Goal: Contribute content

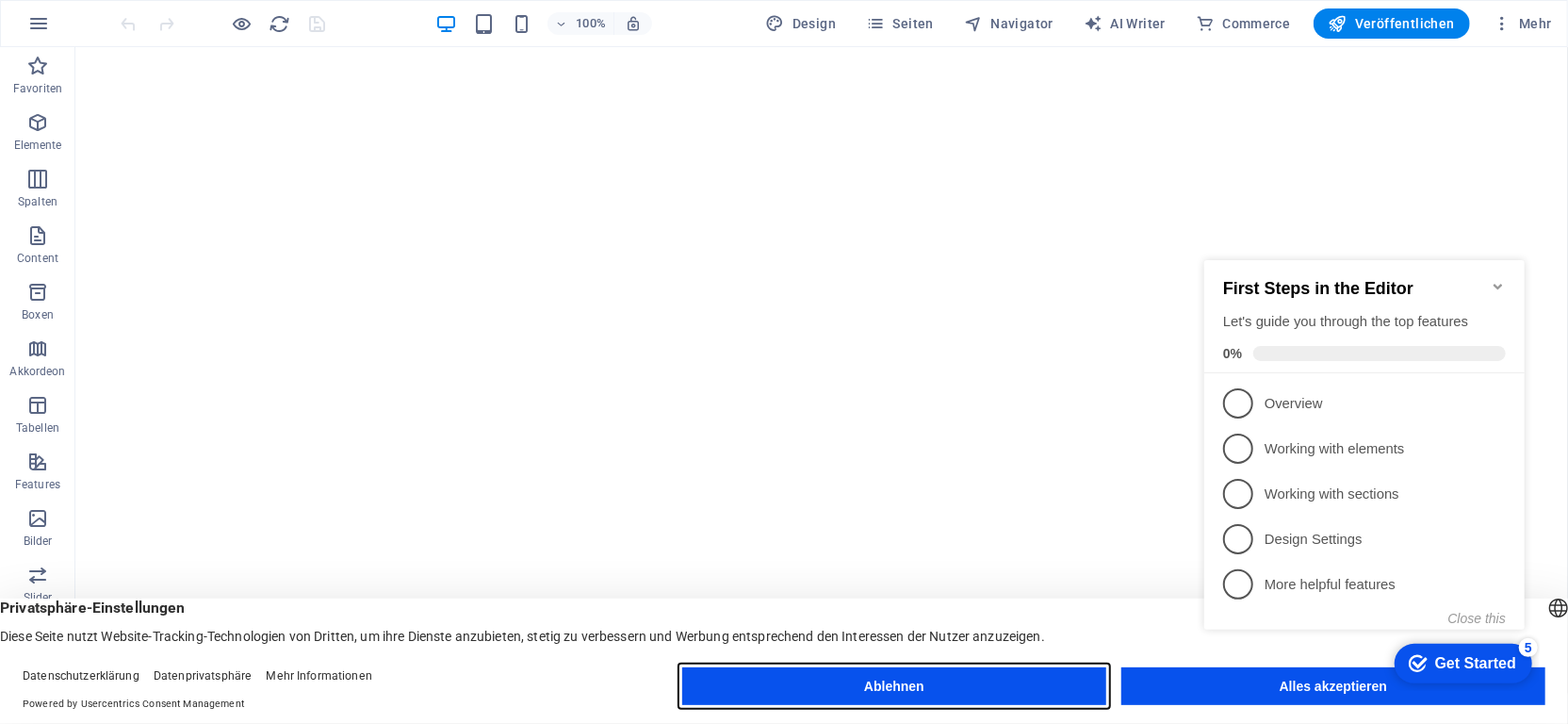
click at [953, 687] on button "Ablehnen" at bounding box center [894, 686] width 424 height 38
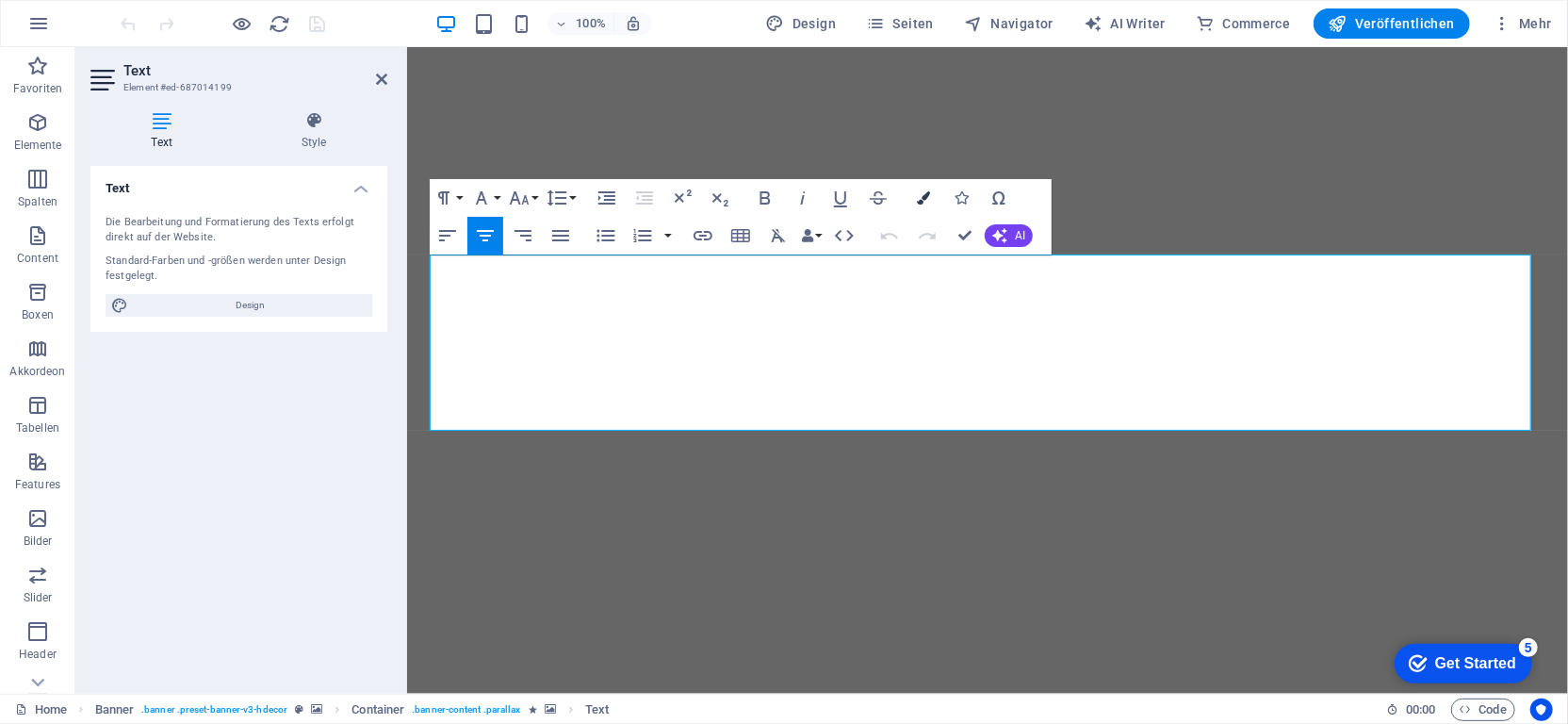
click at [914, 195] on button "Colors" at bounding box center [923, 198] width 36 height 38
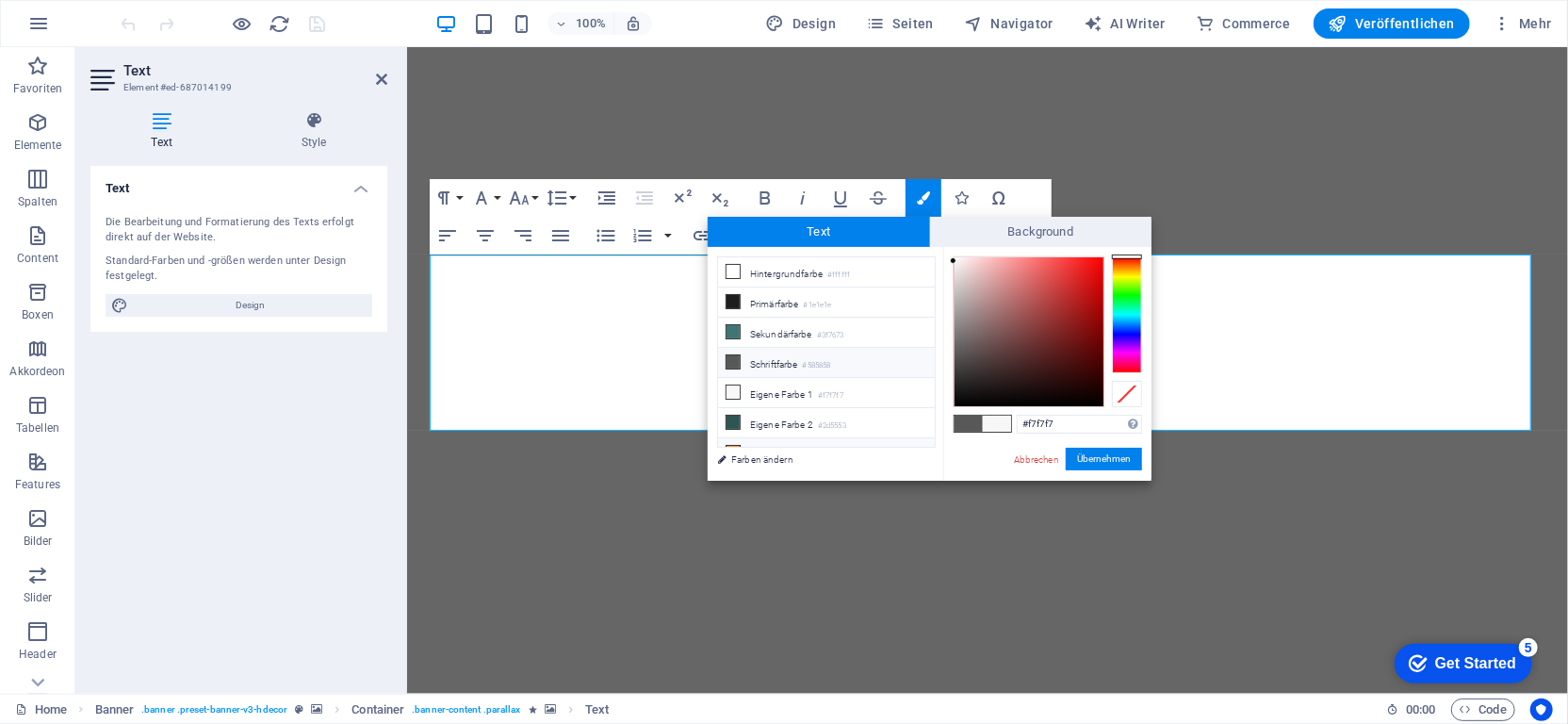
click at [776, 439] on li "Eigene Farbe 3 #f6973f" at bounding box center [826, 453] width 216 height 30
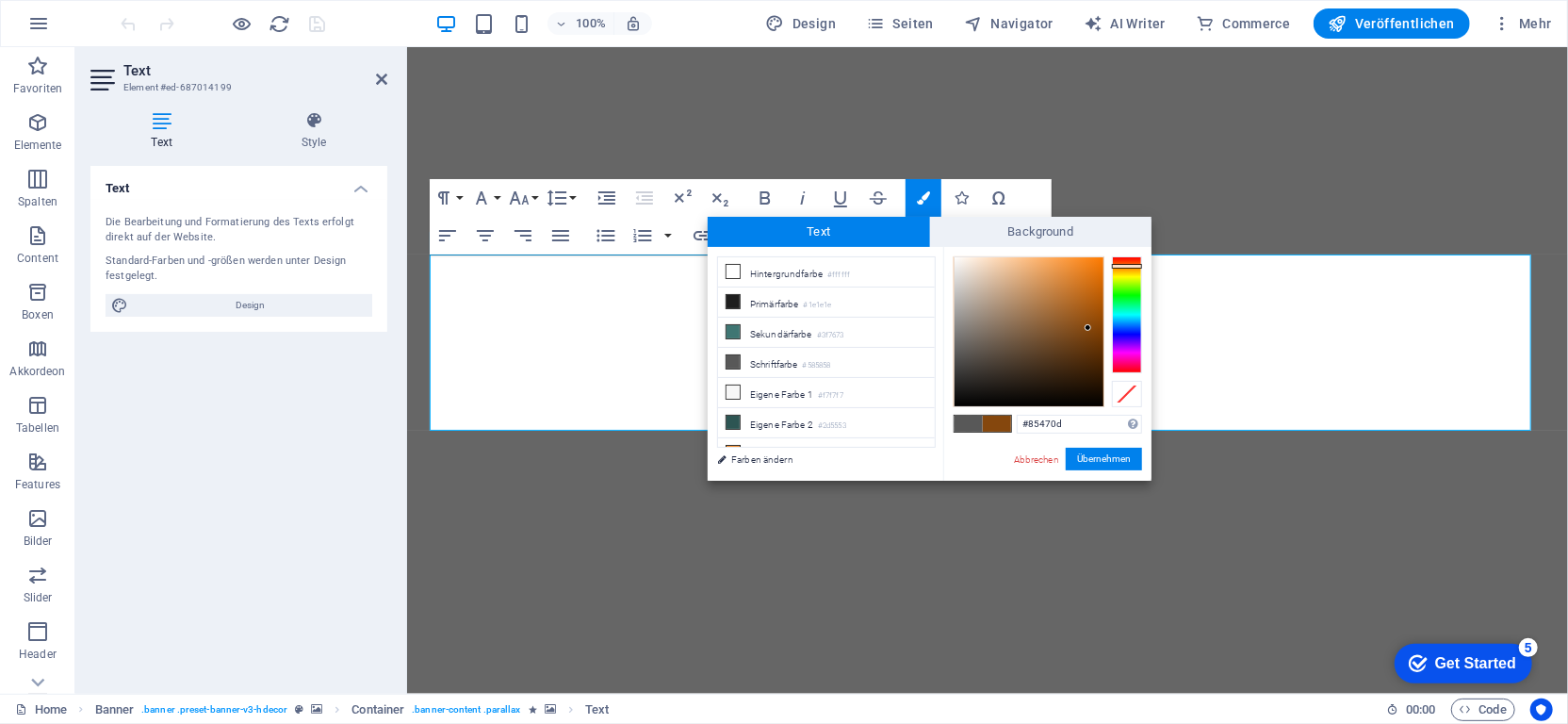
drag, startPoint x: 1064, startPoint y: 263, endPoint x: 1088, endPoint y: 328, distance: 69.3
click at [1088, 328] on div at bounding box center [1029, 332] width 149 height 149
click at [1103, 457] on button "Übernehmen" at bounding box center [1104, 458] width 76 height 23
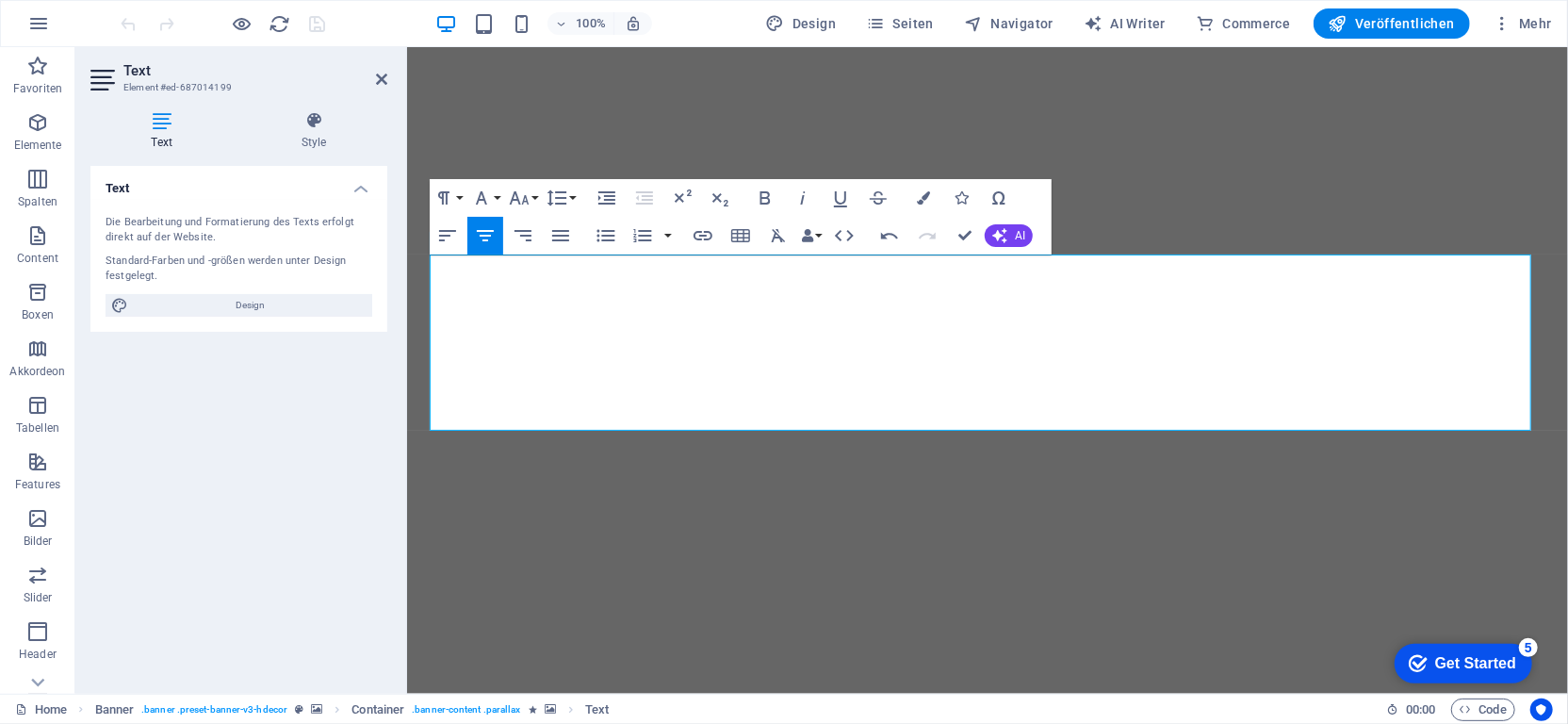
click at [1115, 298] on div "Ziehe hier rein, um den vorhandenen Inhalt zu ersetzen. Drücke "Strg", wenn du …" at bounding box center [988, 370] width 1161 height 647
click at [927, 197] on icon "button" at bounding box center [923, 197] width 13 height 13
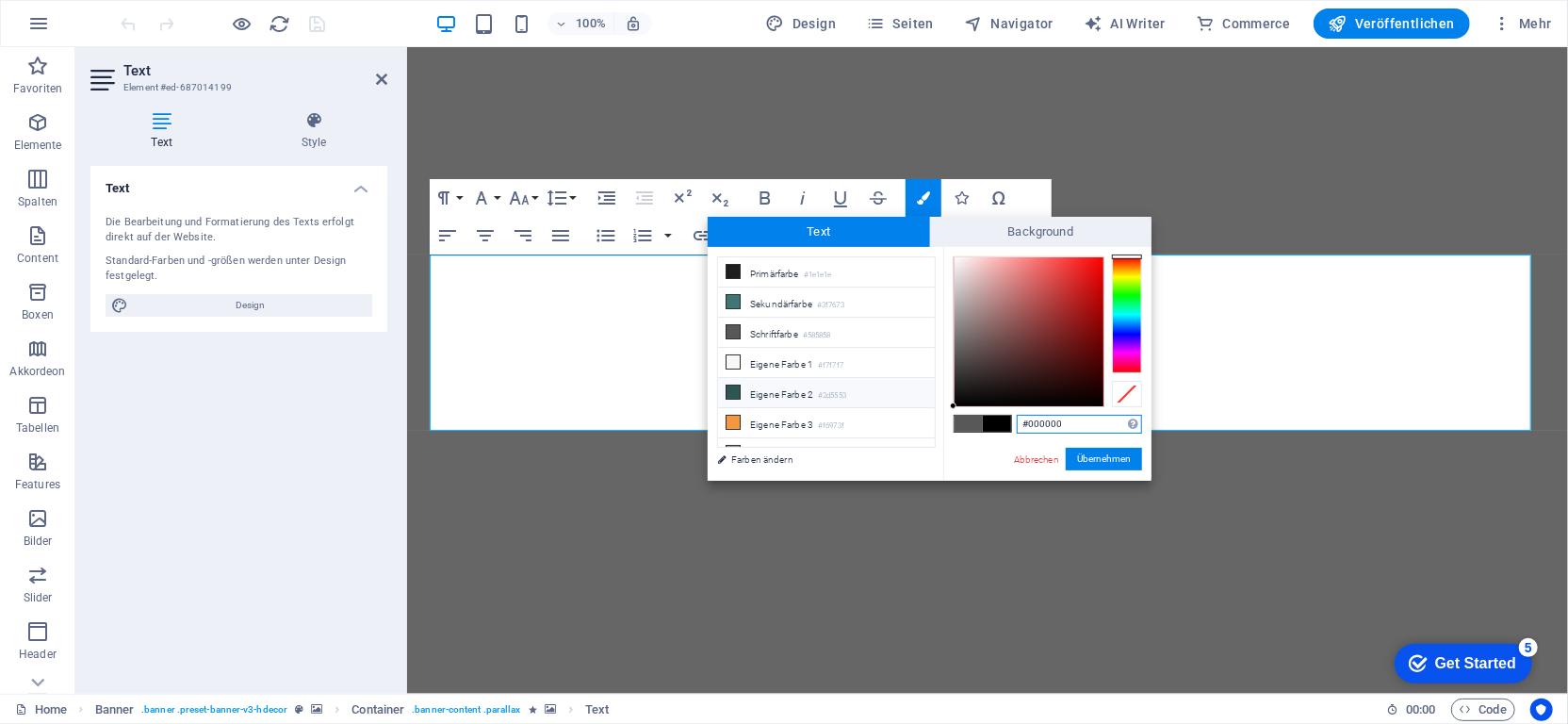
scroll to position [64, 0]
click at [776, 375] on li "Eigene Farbe 3 #f6973f" at bounding box center [826, 389] width 216 height 30
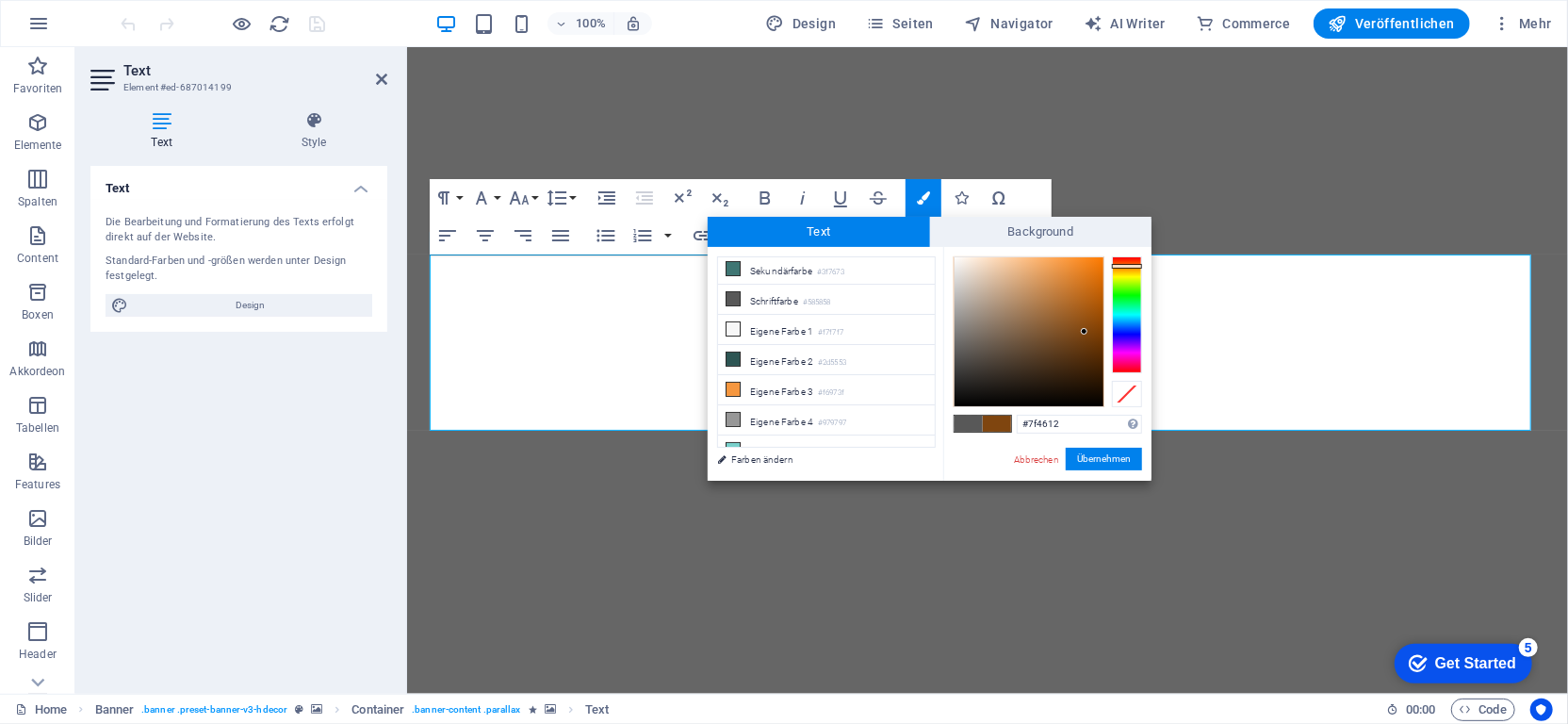
type input "#824813"
drag, startPoint x: 1063, startPoint y: 262, endPoint x: 1081, endPoint y: 330, distance: 70.3
click at [1081, 330] on div at bounding box center [1081, 329] width 7 height 7
click at [999, 421] on span at bounding box center [996, 424] width 28 height 16
click at [1105, 459] on button "Übernehmen" at bounding box center [1104, 458] width 76 height 23
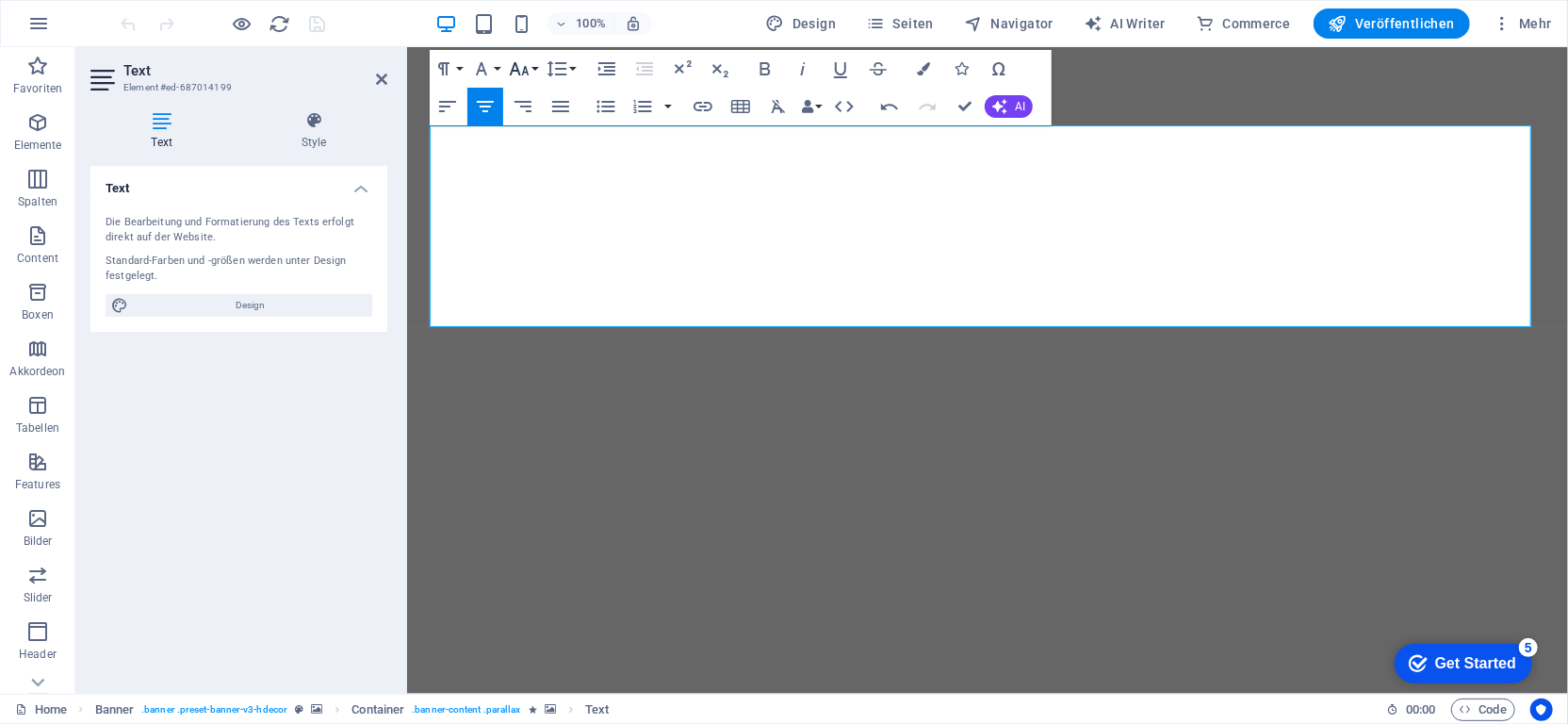
click at [520, 72] on icon "button" at bounding box center [519, 68] width 23 height 23
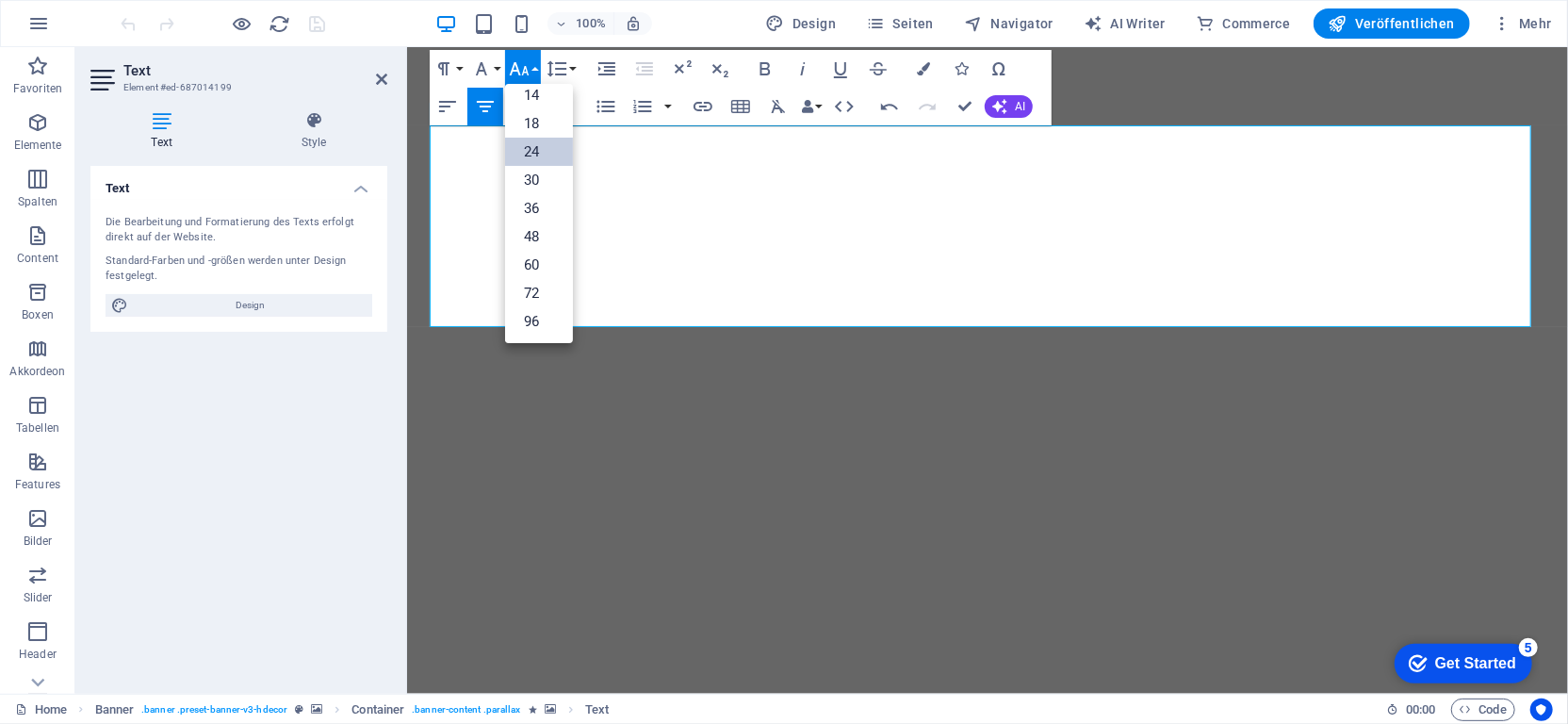
scroll to position [152, 0]
click at [530, 92] on link "14" at bounding box center [538, 95] width 68 height 28
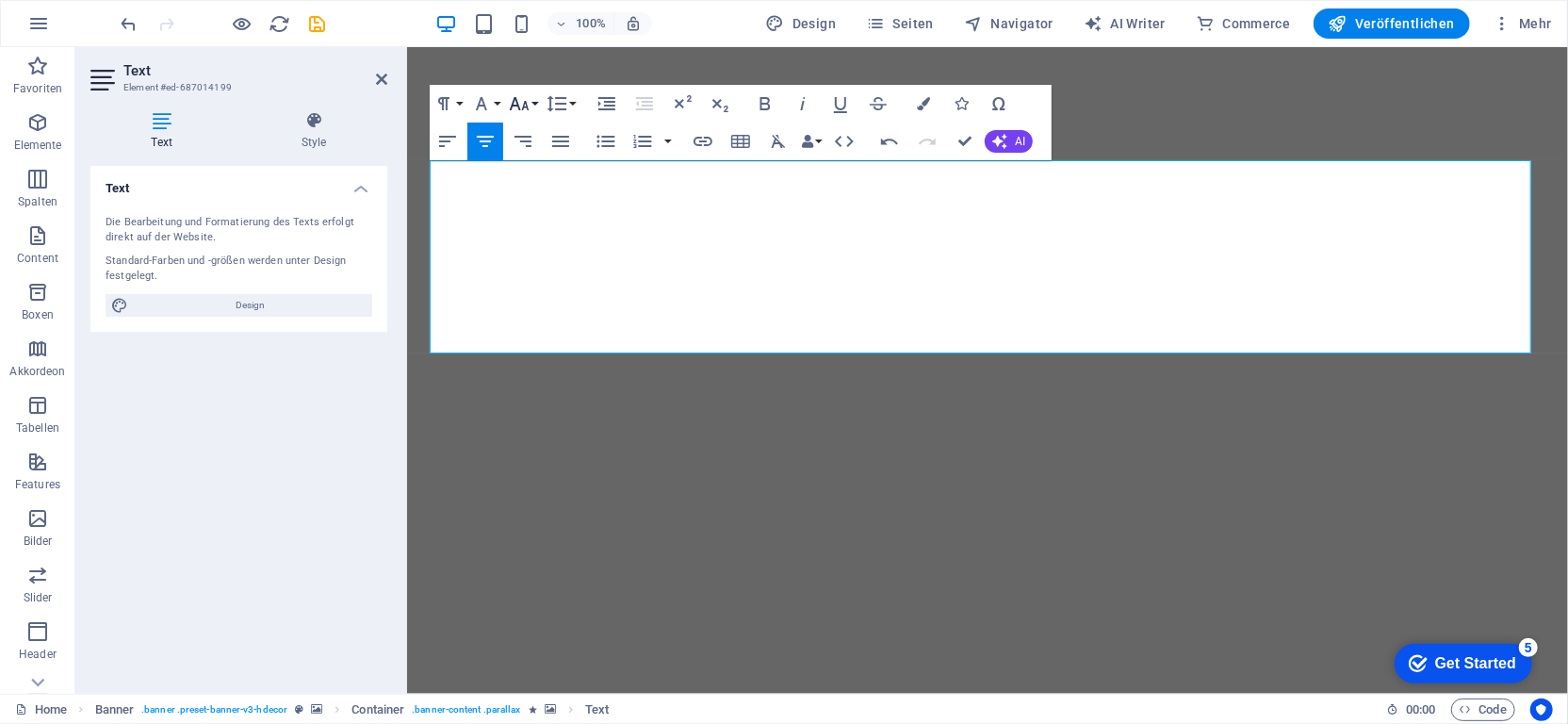
click at [517, 107] on icon "button" at bounding box center [519, 103] width 23 height 23
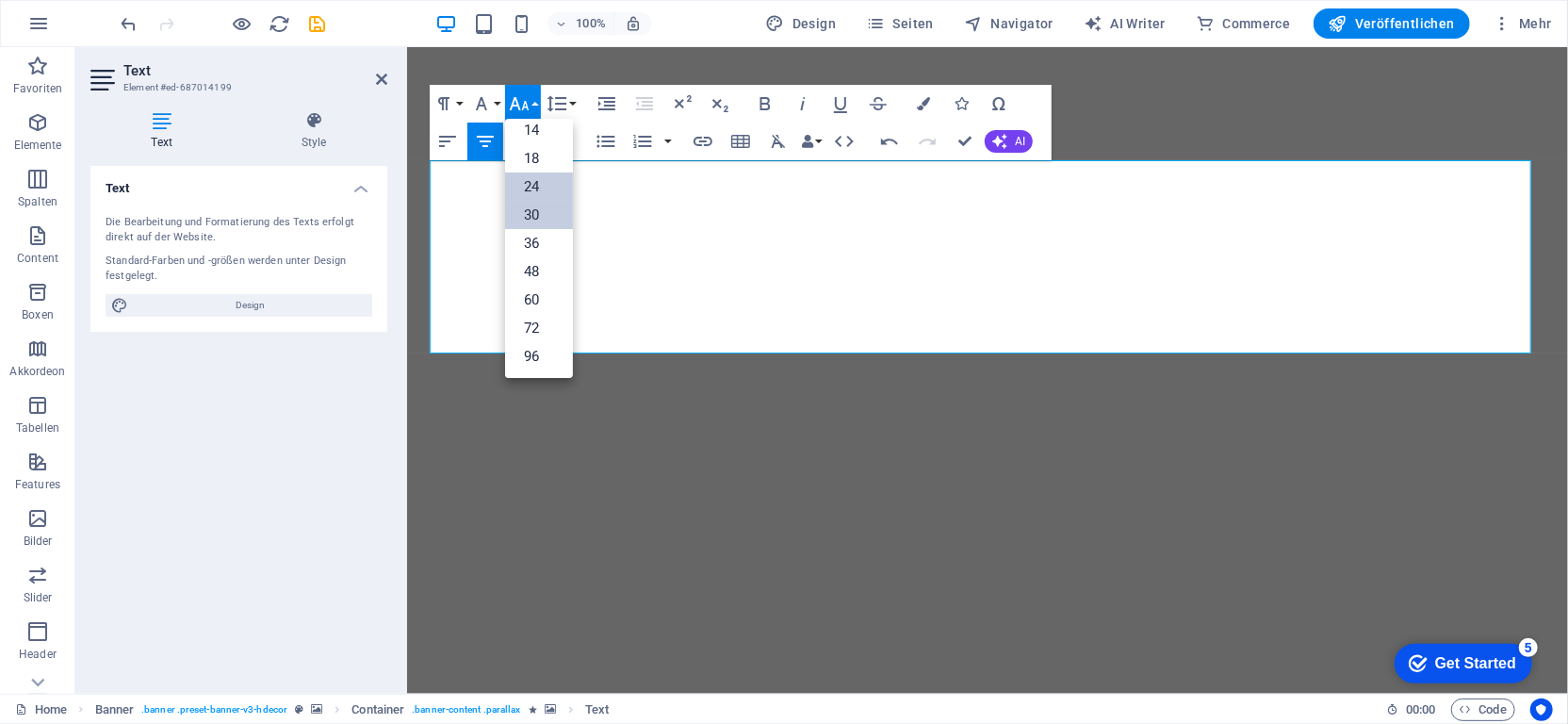
click at [536, 212] on link "30" at bounding box center [538, 214] width 68 height 28
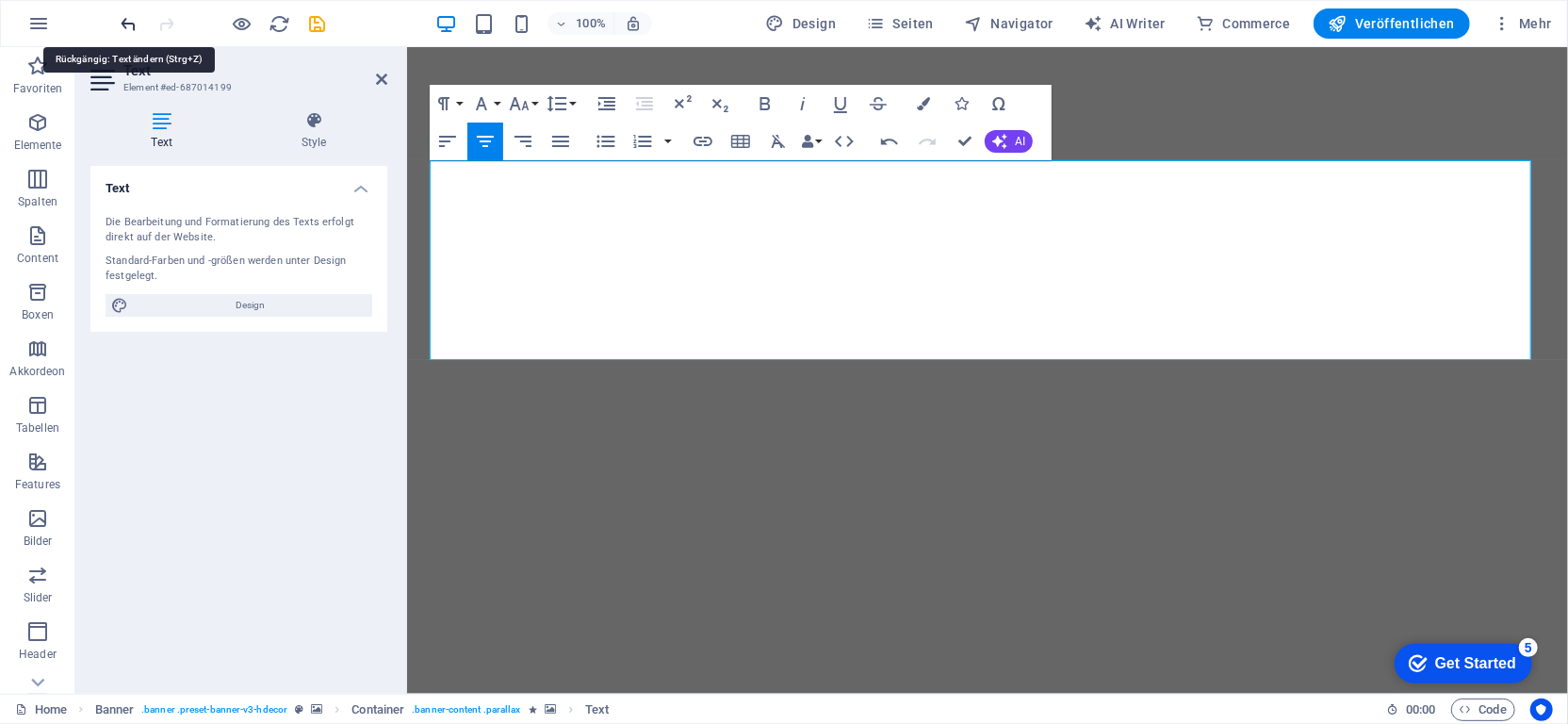
click at [130, 20] on icon "undo" at bounding box center [129, 23] width 22 height 22
click at [518, 110] on icon "button" at bounding box center [519, 103] width 23 height 23
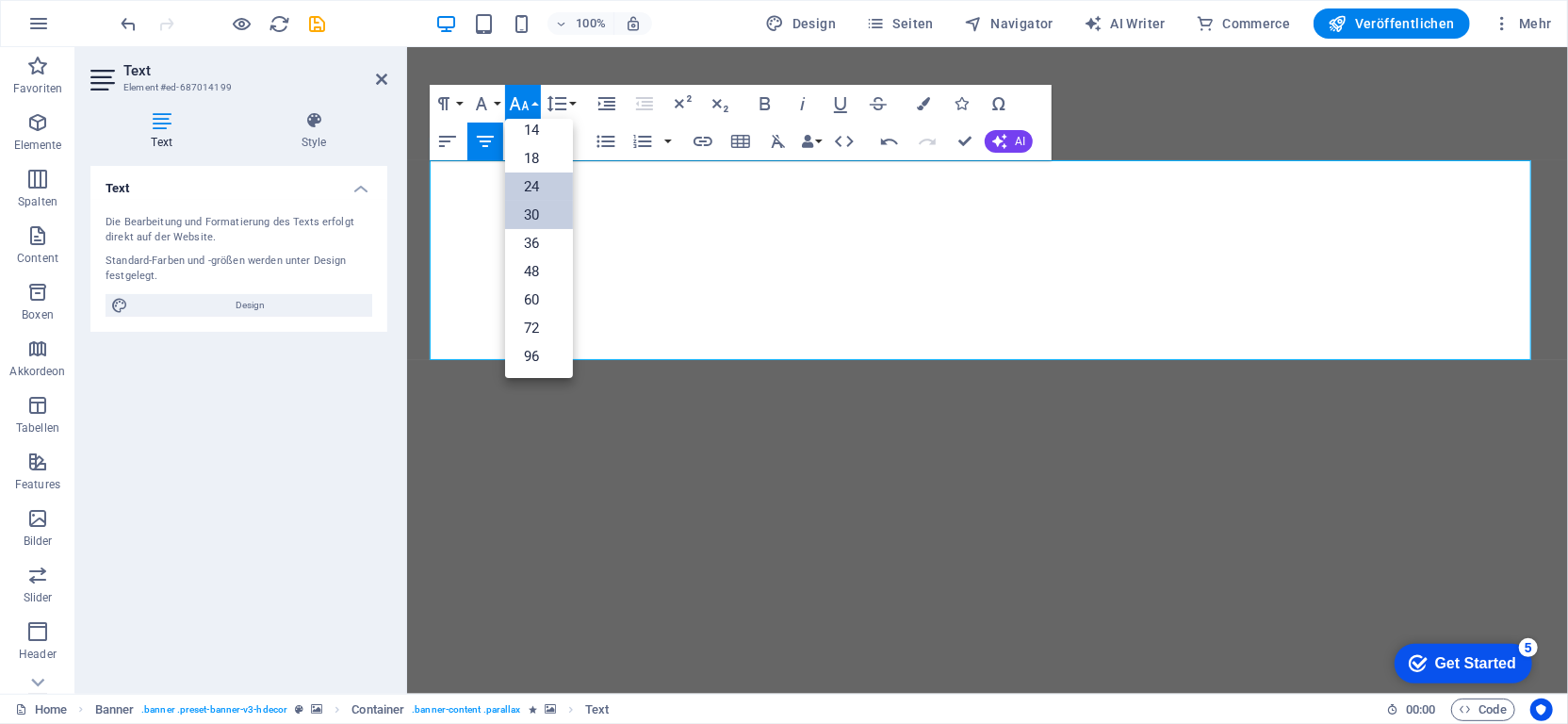
click at [532, 191] on link "24" at bounding box center [538, 186] width 68 height 28
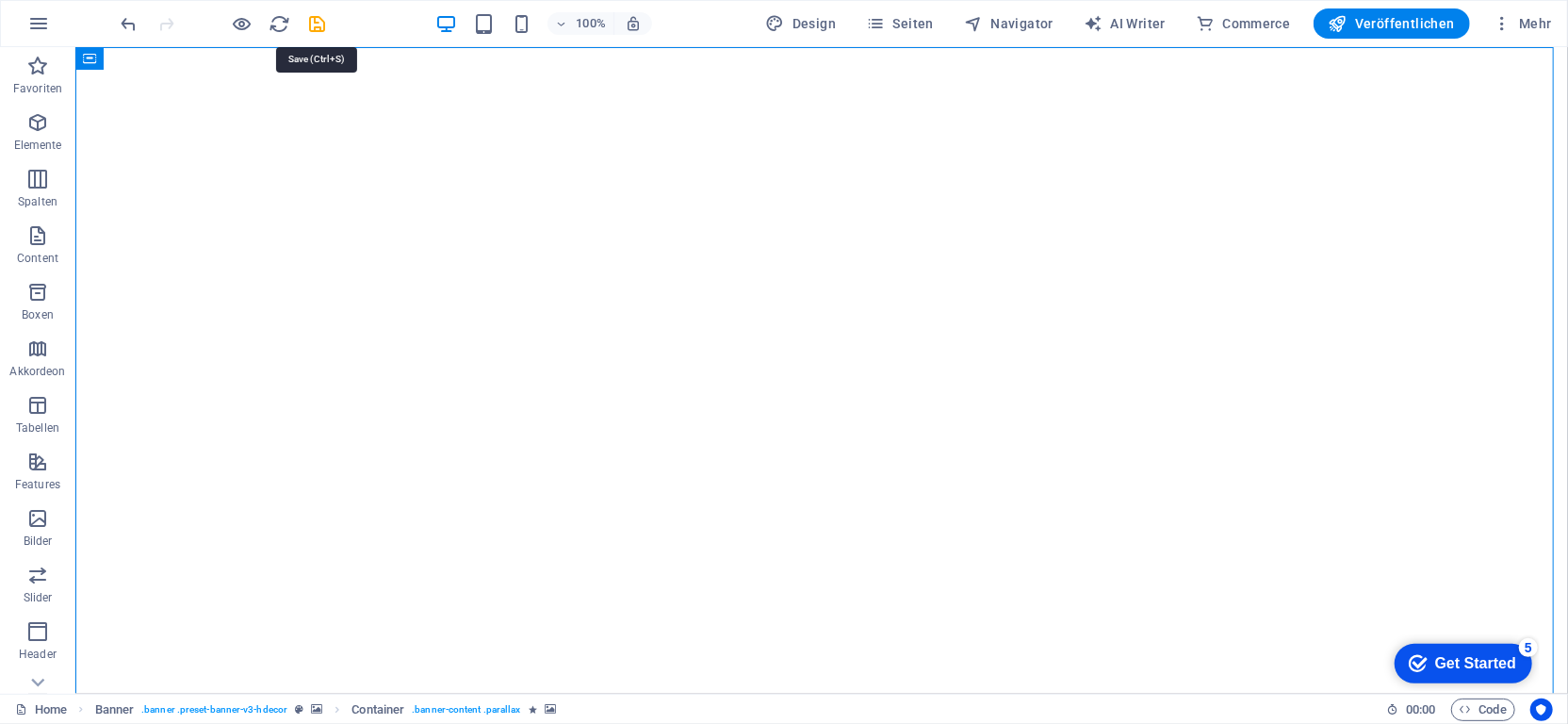
drag, startPoint x: 318, startPoint y: 18, endPoint x: 308, endPoint y: 24, distance: 11.7
click at [315, 21] on icon "save" at bounding box center [318, 23] width 22 height 22
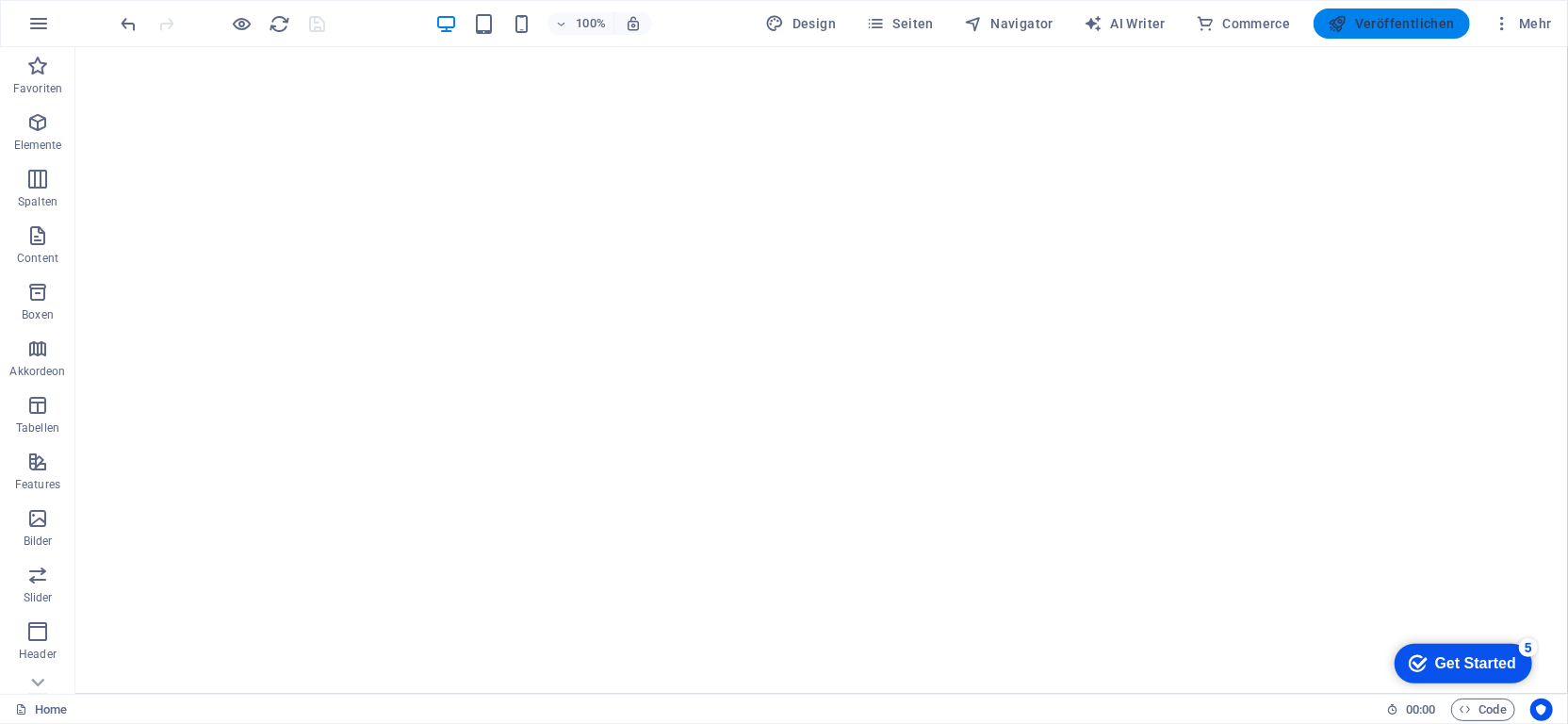
click at [1373, 29] on span "Veröffentlichen" at bounding box center [1392, 23] width 126 height 19
